Goal: Transaction & Acquisition: Purchase product/service

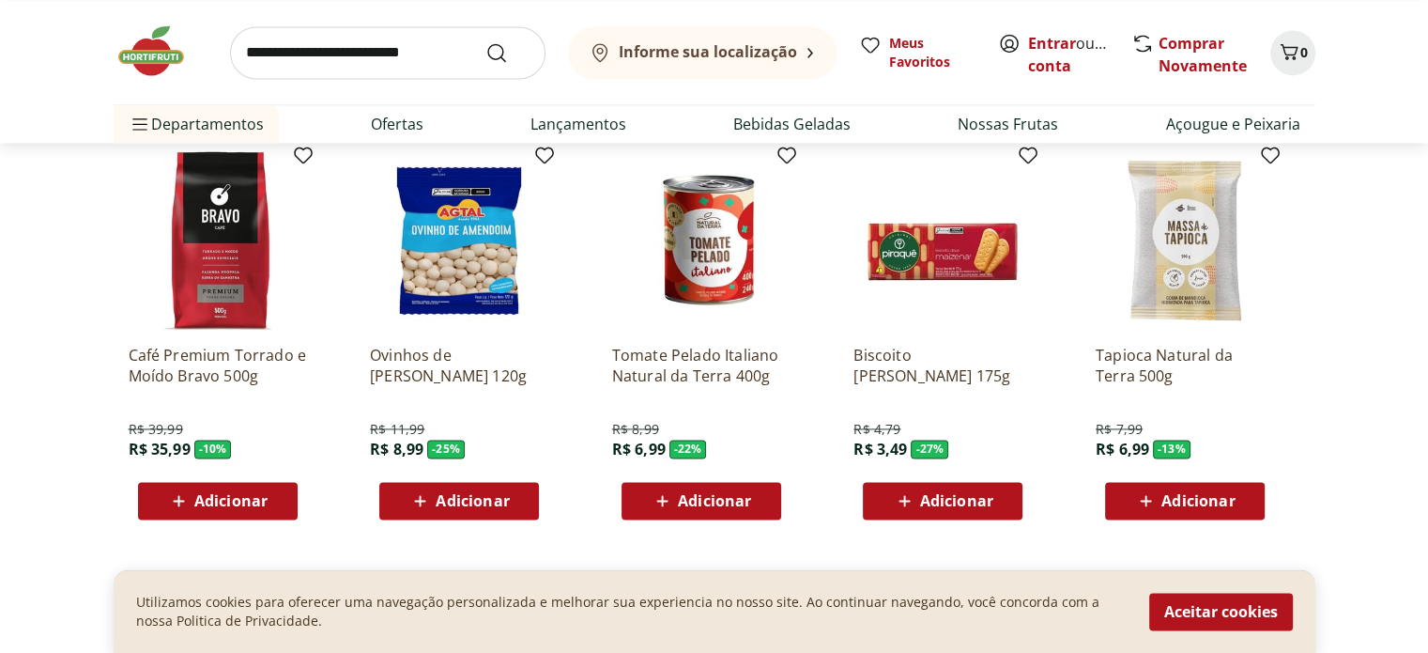
scroll to position [2791, 0]
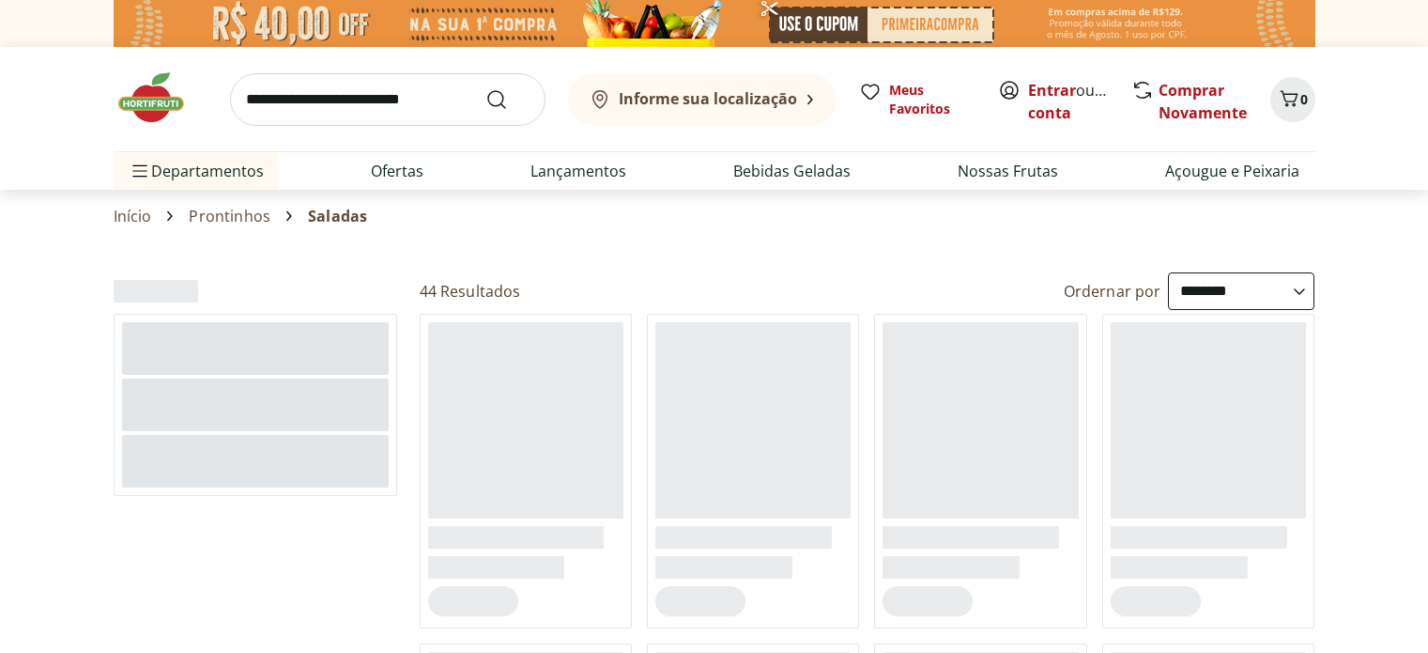
select select "**********"
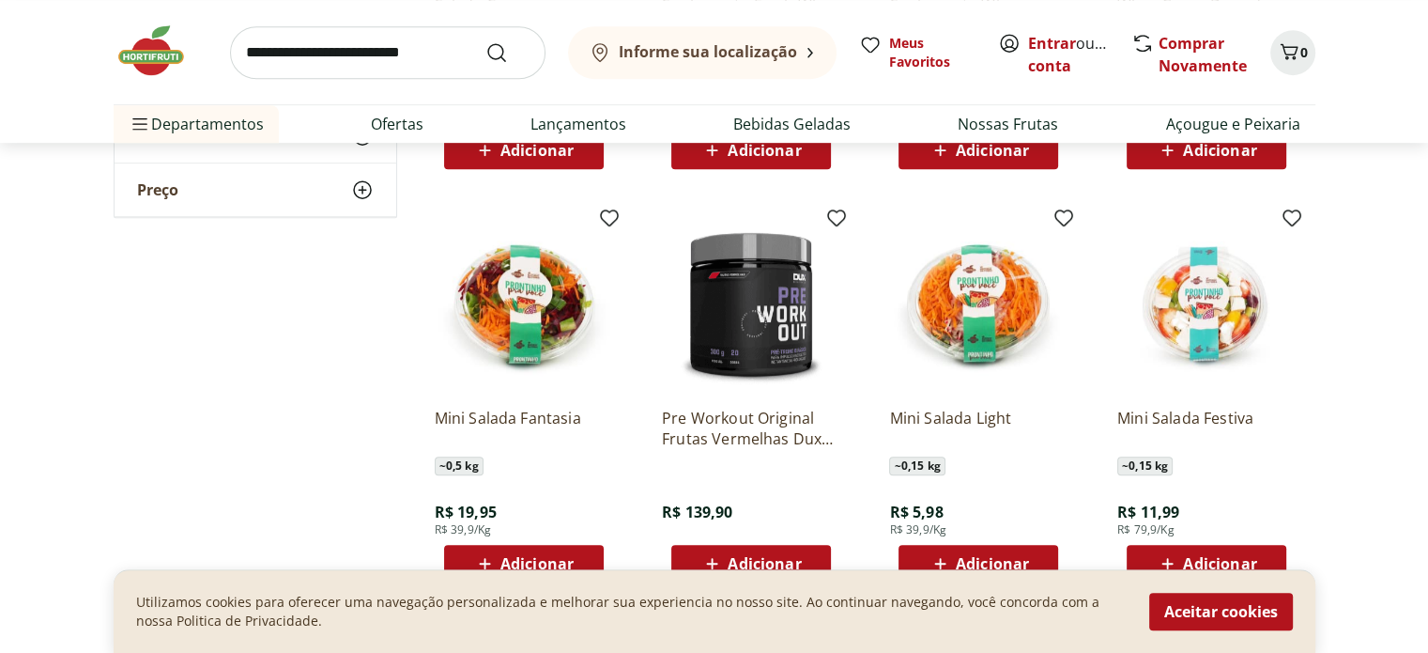
scroll to position [926, 0]
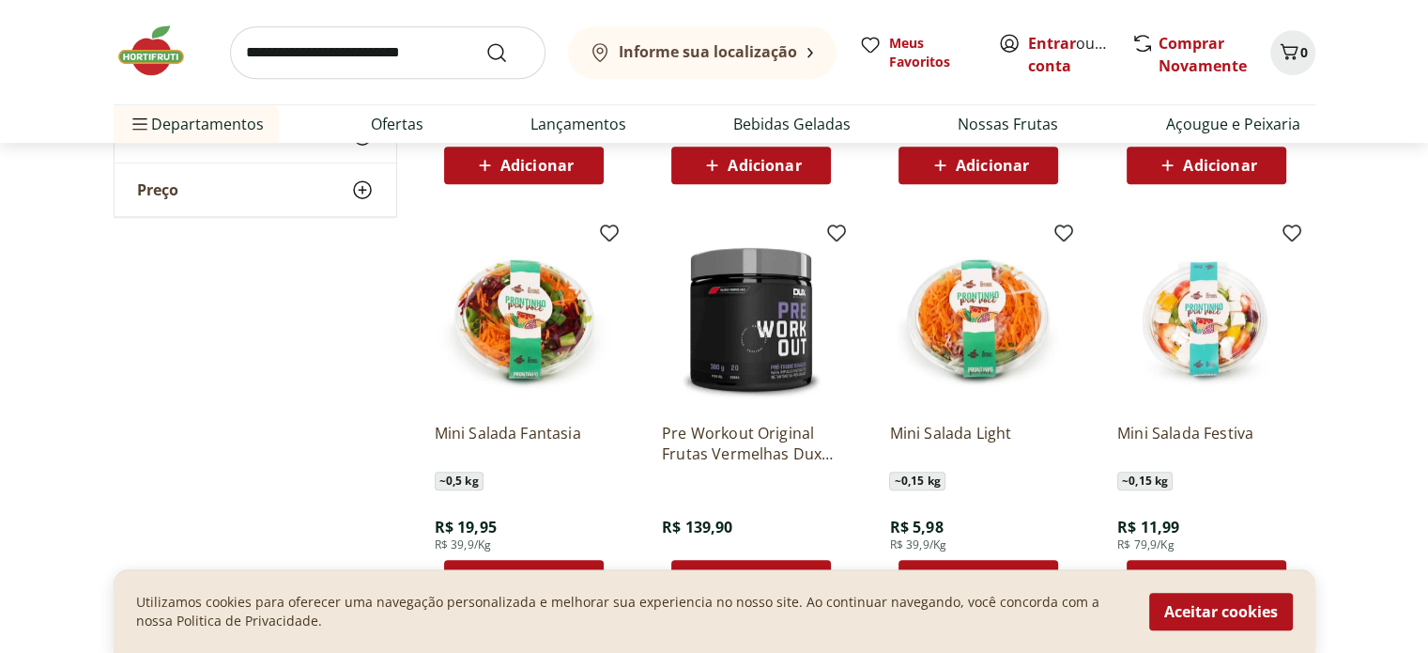
click at [1189, 326] on img at bounding box center [1206, 318] width 178 height 178
